Goal: Task Accomplishment & Management: Manage account settings

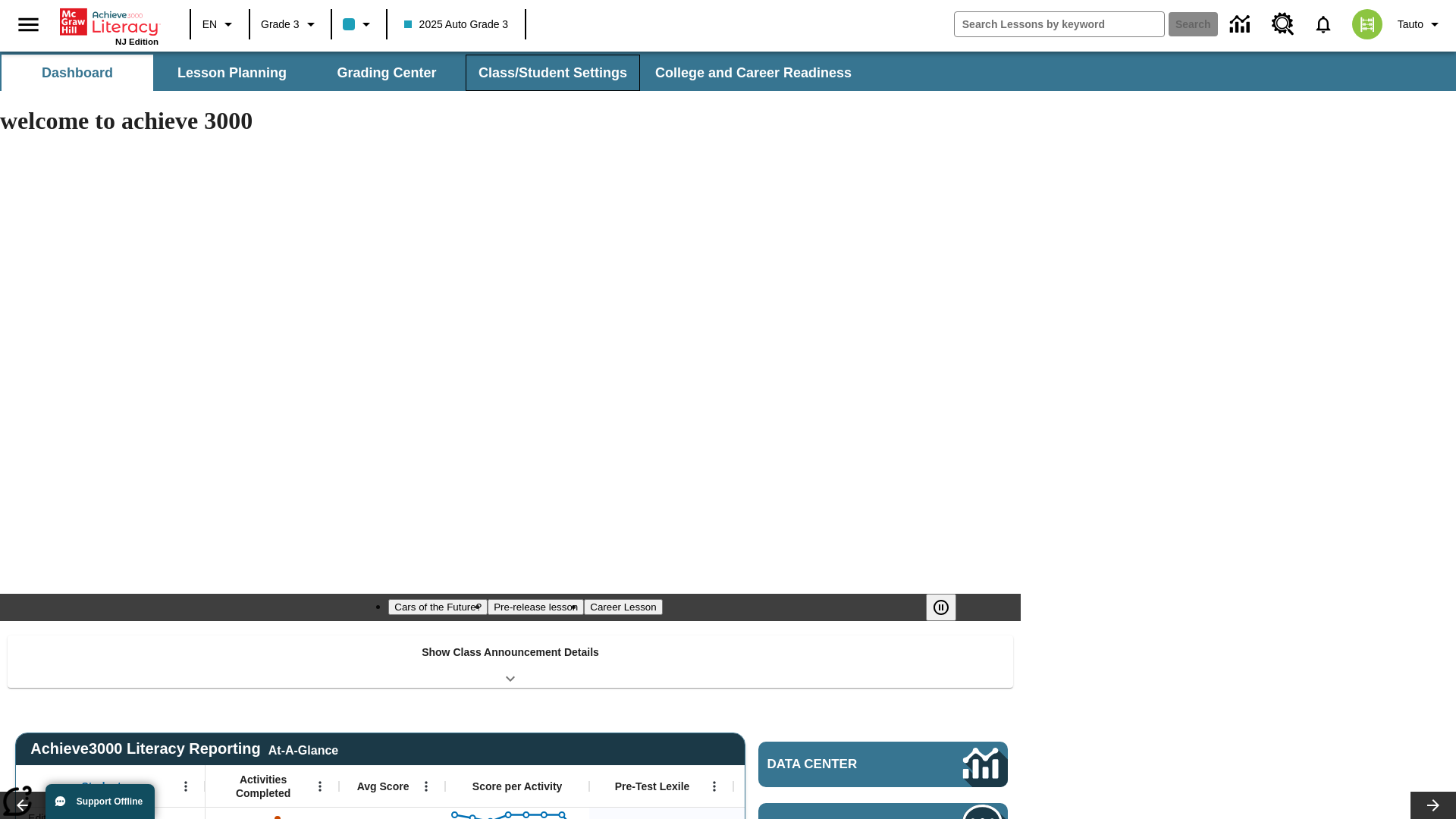
click at [551, 73] on button "Class/Student Settings" at bounding box center [552, 72] width 174 height 36
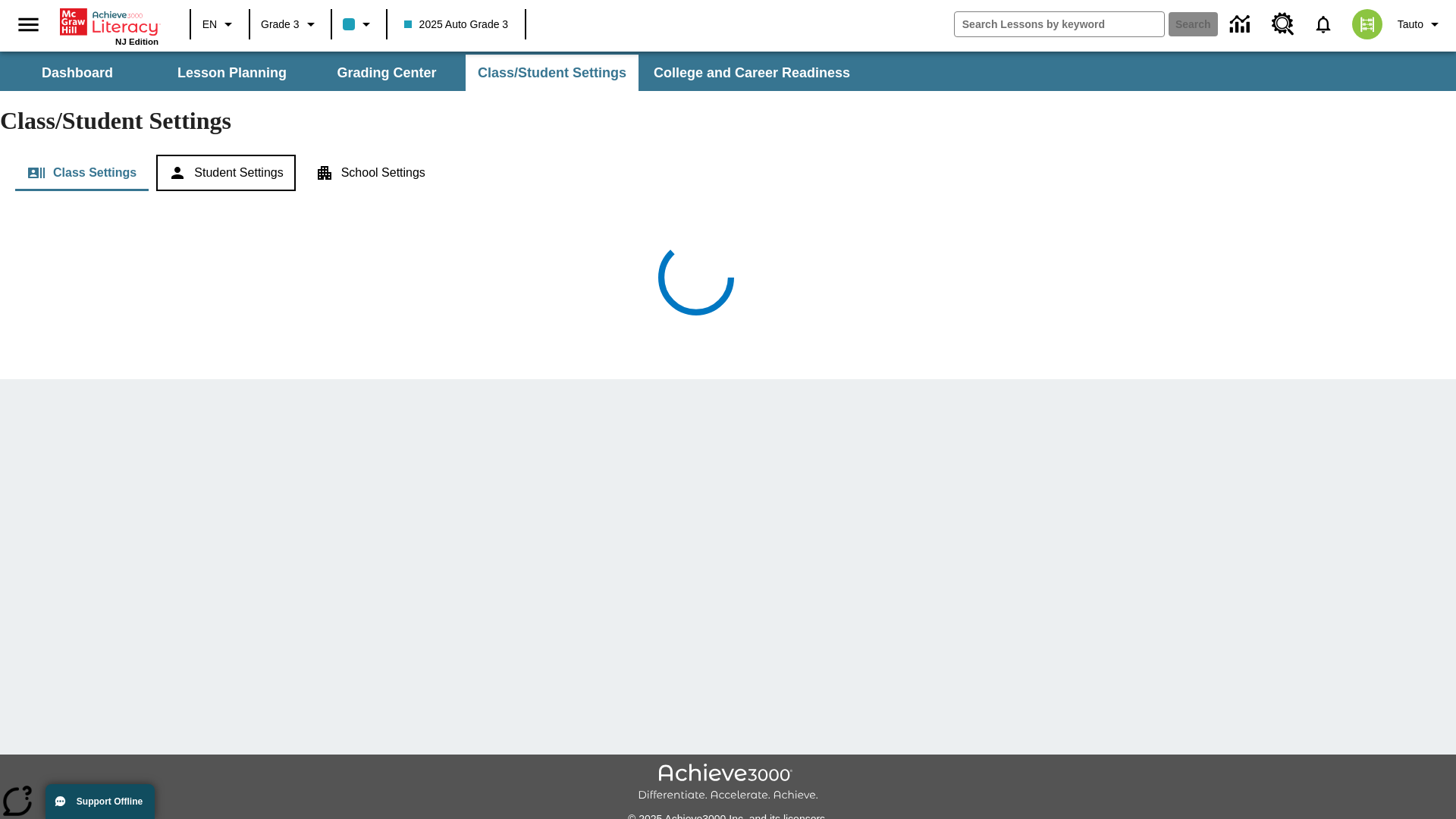
click at [228, 155] on button "Student Settings" at bounding box center [226, 173] width 139 height 36
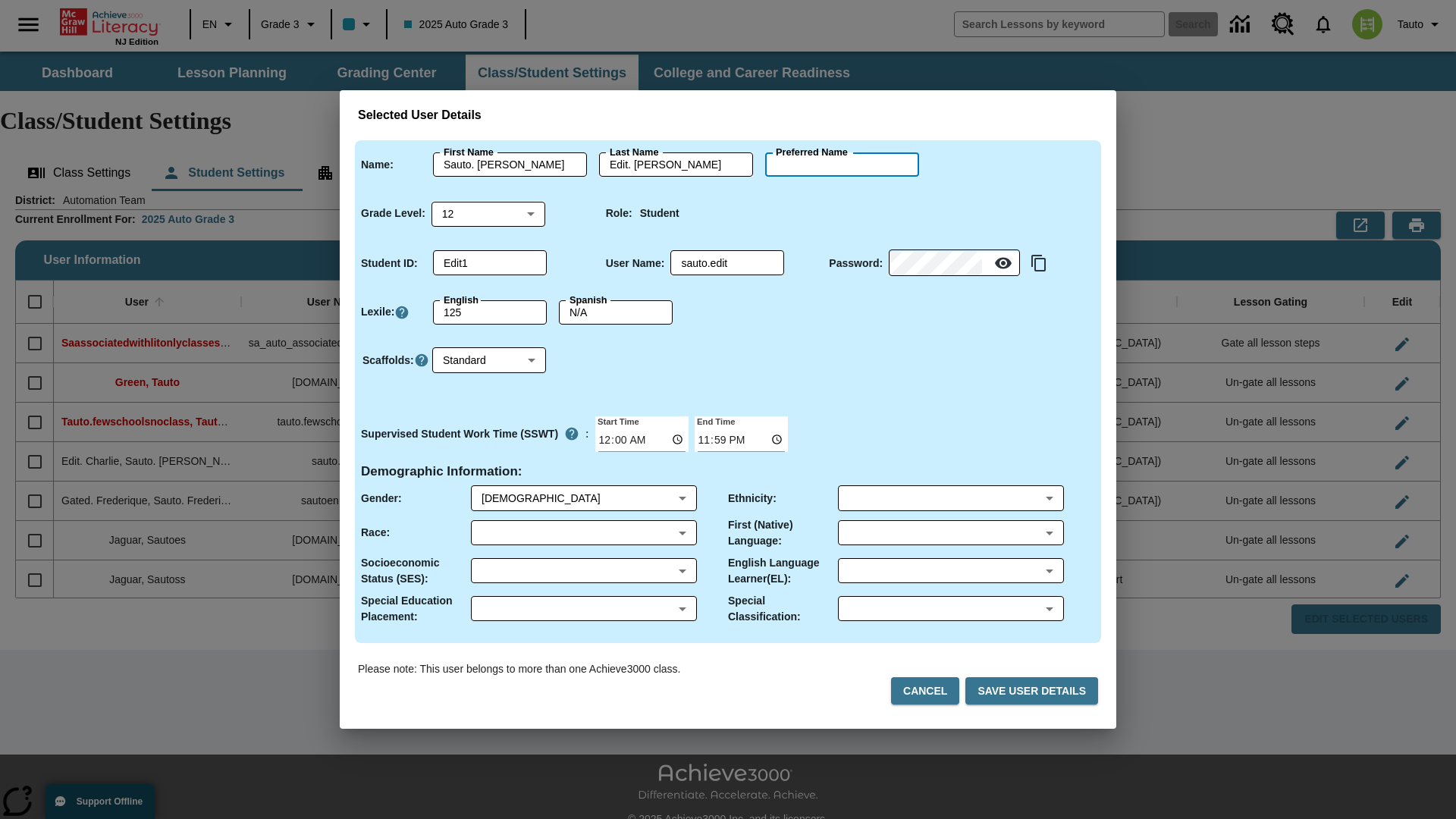
type input "[PERSON_NAME]"
click at [931, 691] on button "Cancel" at bounding box center [925, 691] width 68 height 28
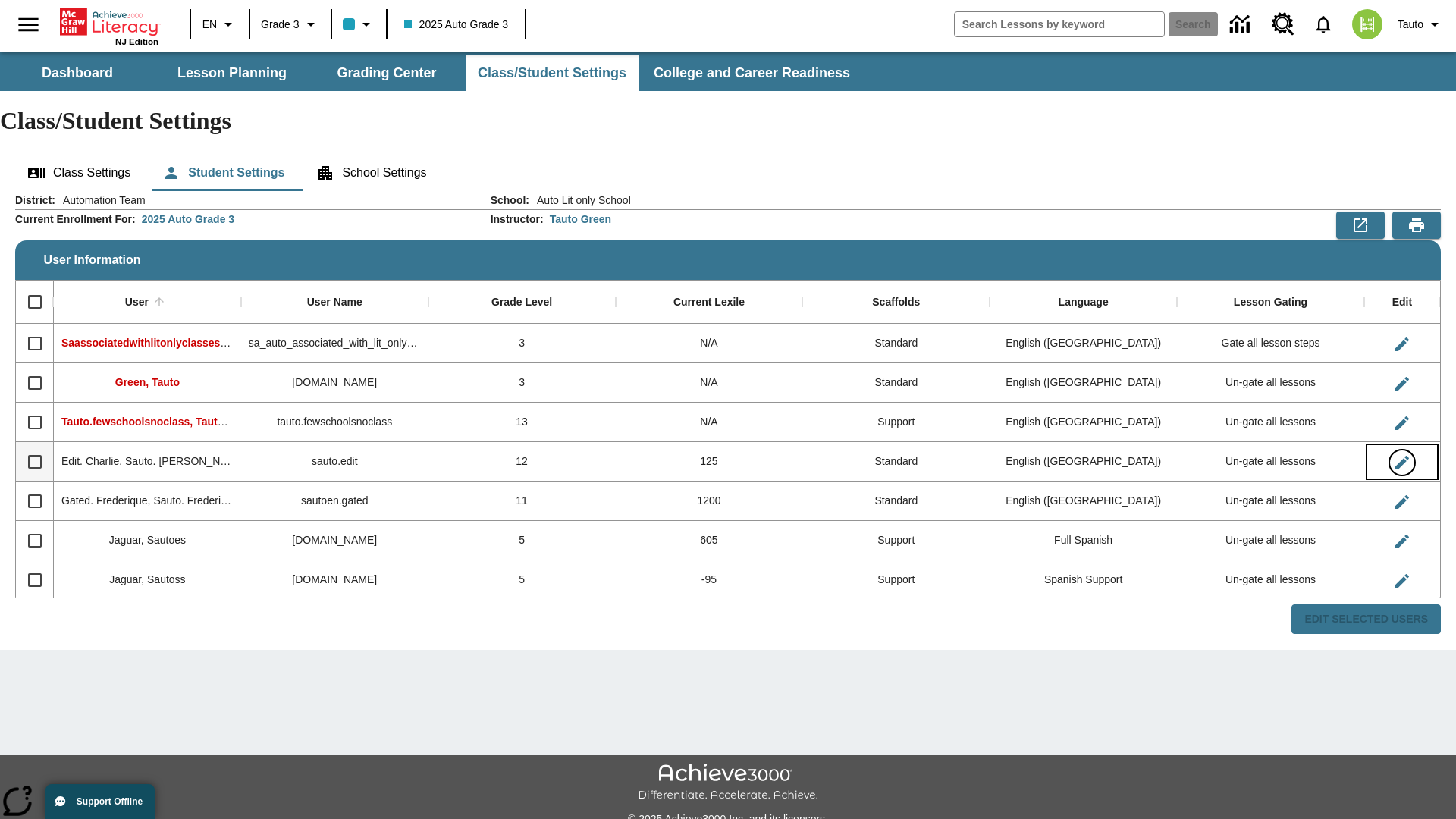
click at [1401, 456] on icon "Edit User" at bounding box center [1401, 462] width 14 height 14
